Goal: Navigation & Orientation: Find specific page/section

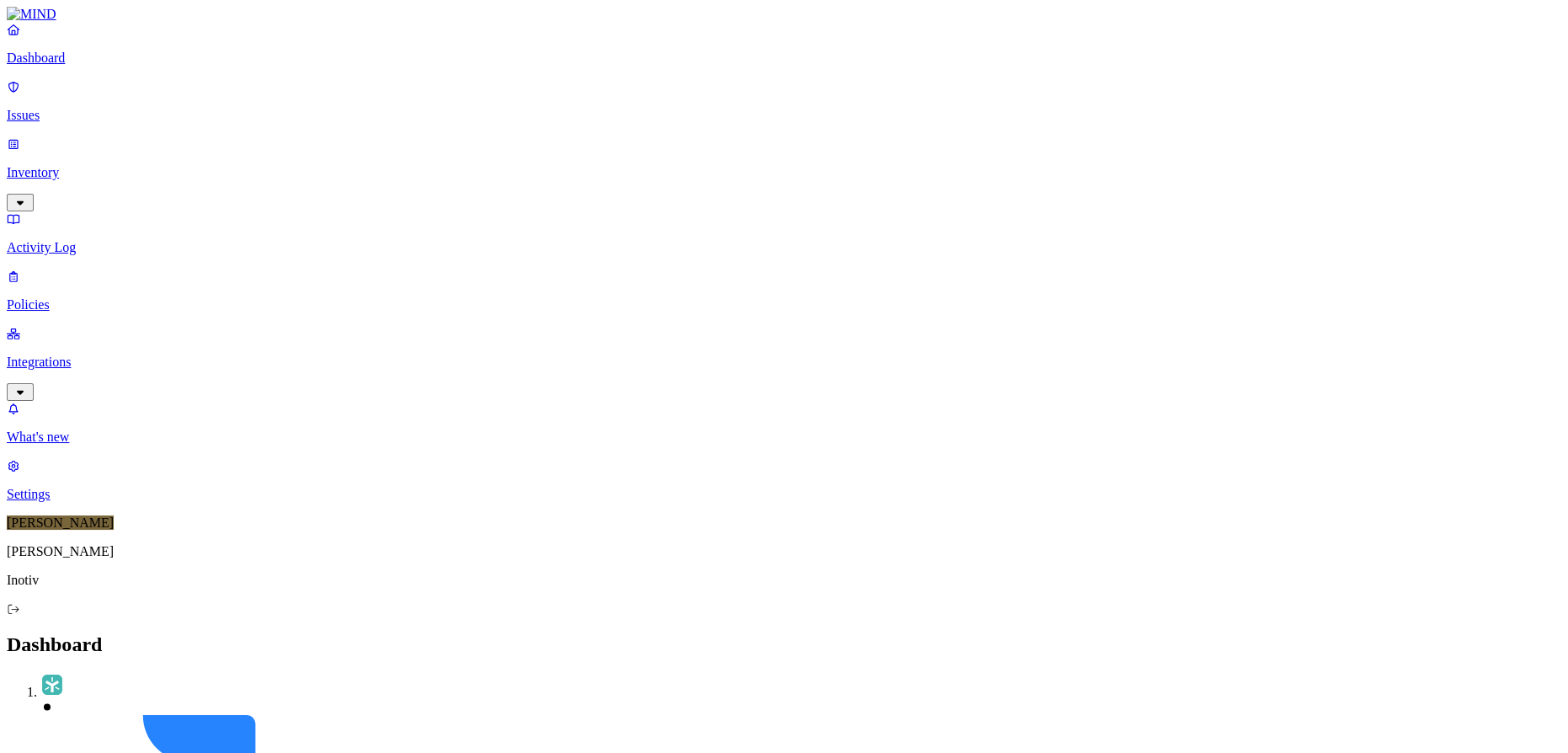
click at [113, 66] on p "Dashboard" at bounding box center [784, 58] width 1554 height 15
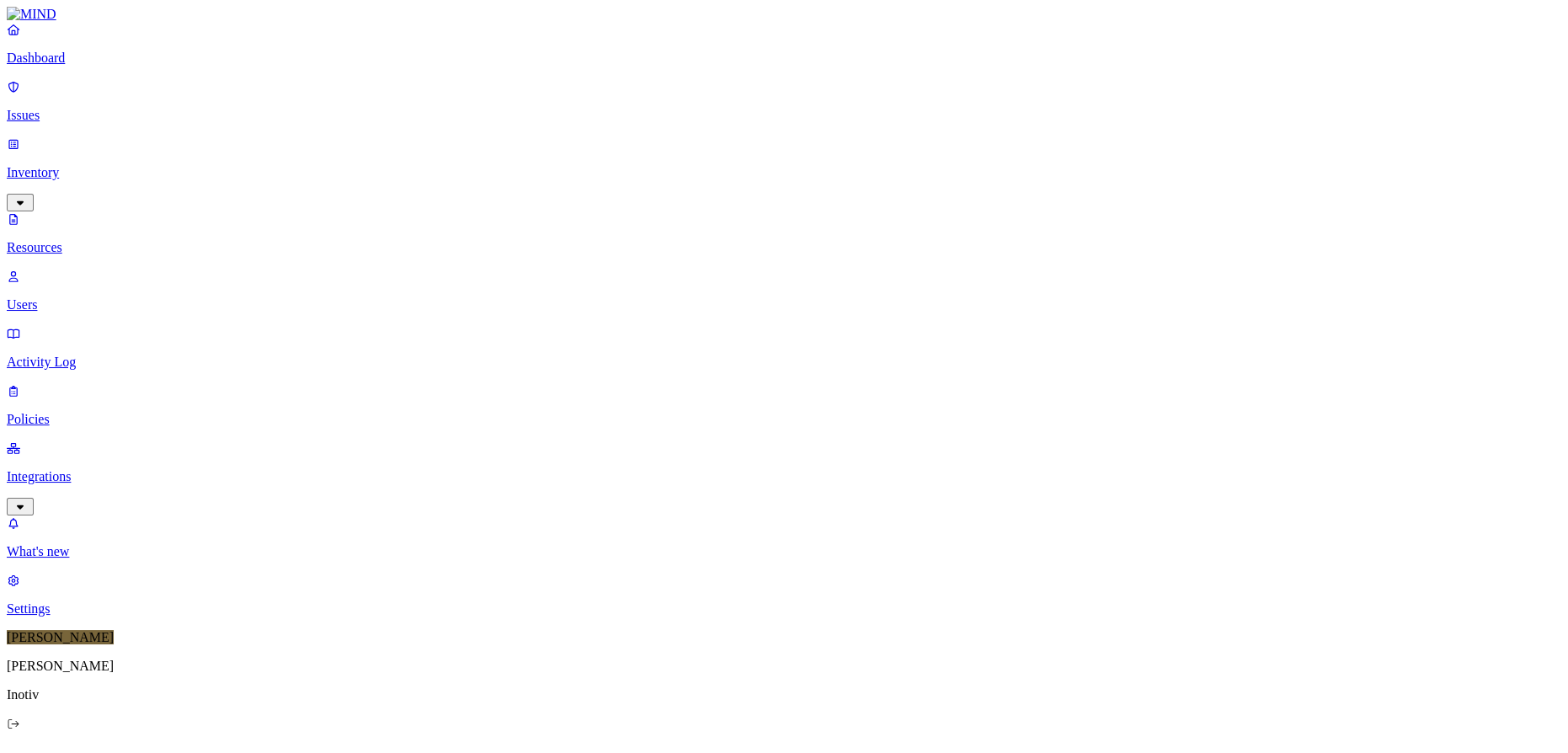
click at [85, 297] on p "Users" at bounding box center [784, 304] width 1554 height 15
click at [80, 108] on p "Issues" at bounding box center [784, 114] width 1554 height 15
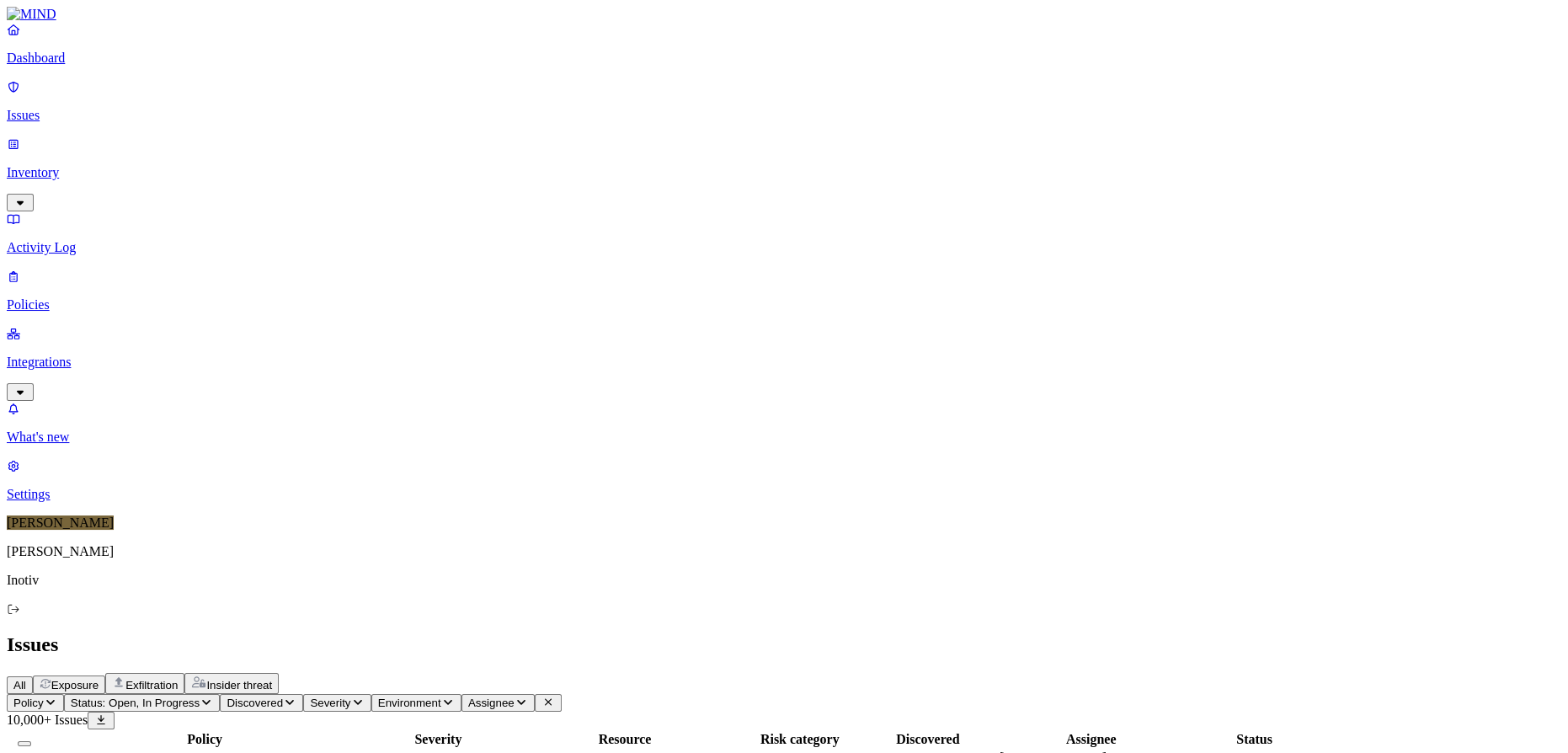
scroll to position [464, 0]
